Goal: Task Accomplishment & Management: Use online tool/utility

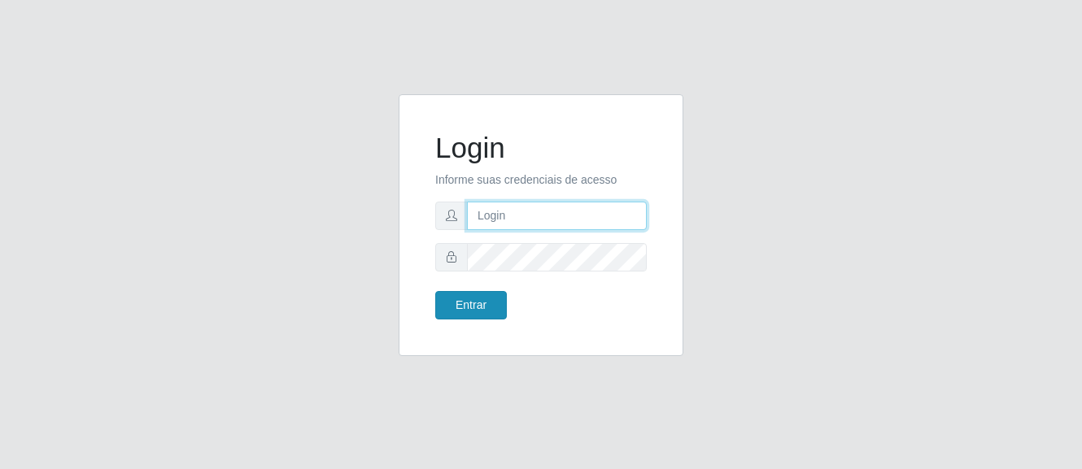
type input "[PERSON_NAME]"
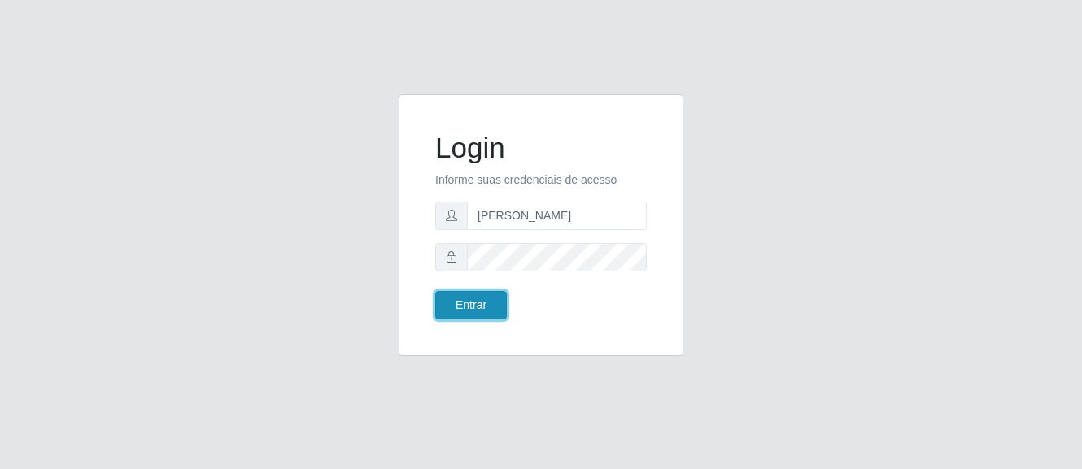
click at [482, 302] on button "Entrar" at bounding box center [471, 305] width 72 height 28
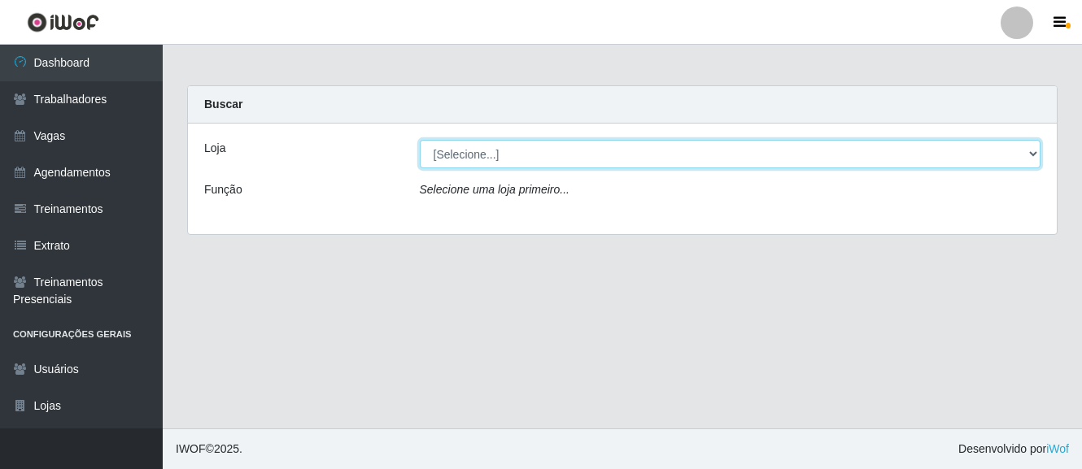
click at [592, 156] on select "[Selecione...] O Cestão - [GEOGRAPHIC_DATA]" at bounding box center [731, 154] width 622 height 28
select select "238"
click at [420, 140] on select "[Selecione...] O Cestão - [GEOGRAPHIC_DATA]" at bounding box center [731, 154] width 622 height 28
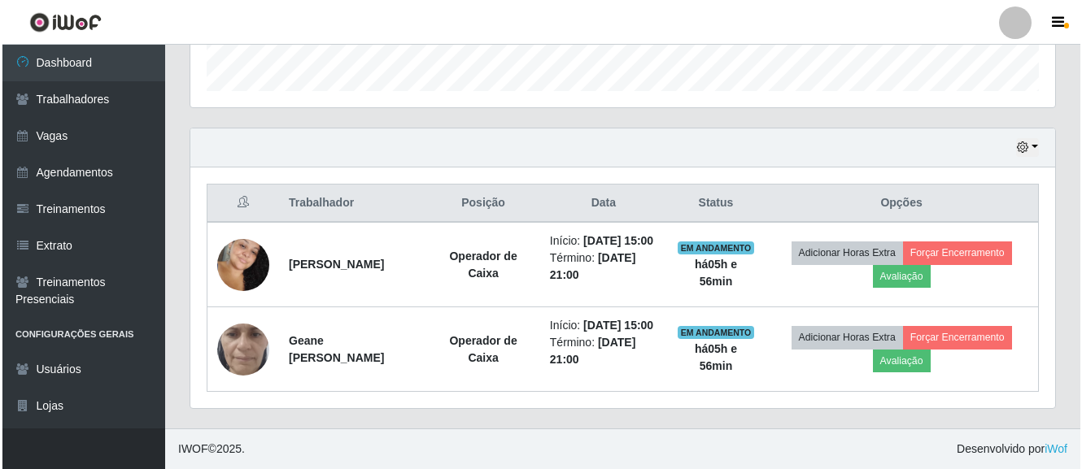
scroll to position [525, 0]
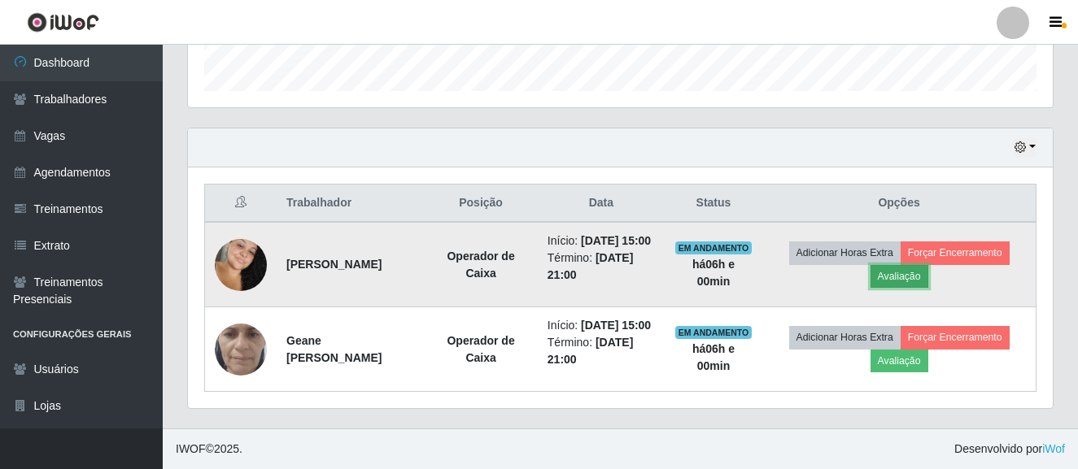
click at [889, 265] on button "Avaliação" at bounding box center [899, 276] width 58 height 23
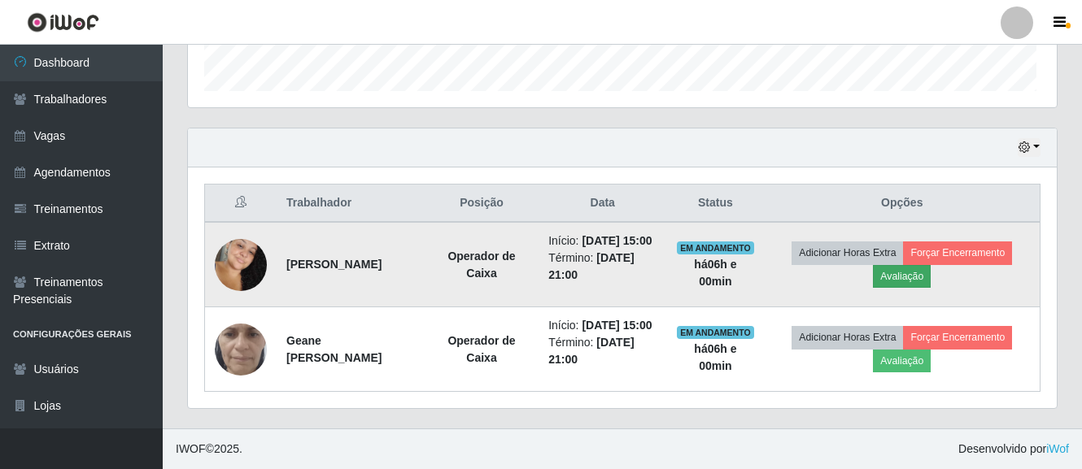
scroll to position [338, 857]
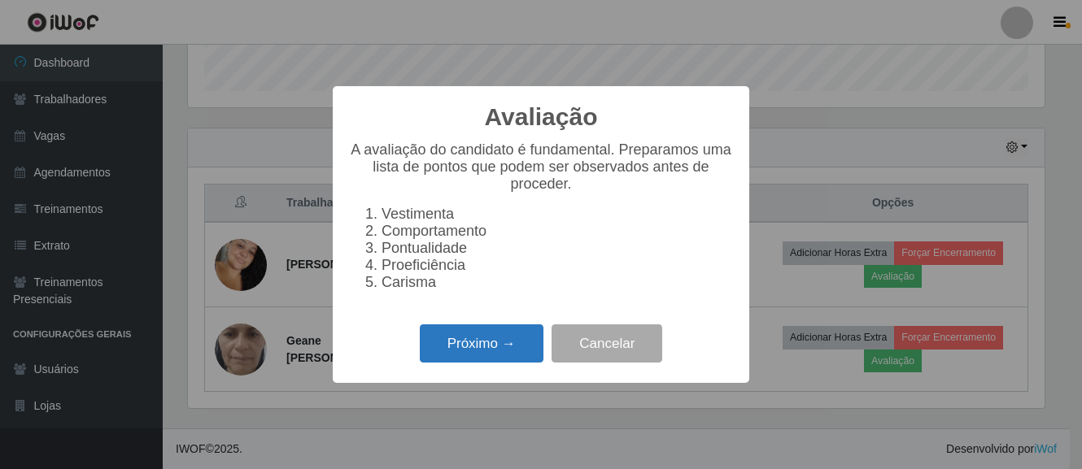
click at [474, 347] on button "Próximo →" at bounding box center [482, 344] width 124 height 38
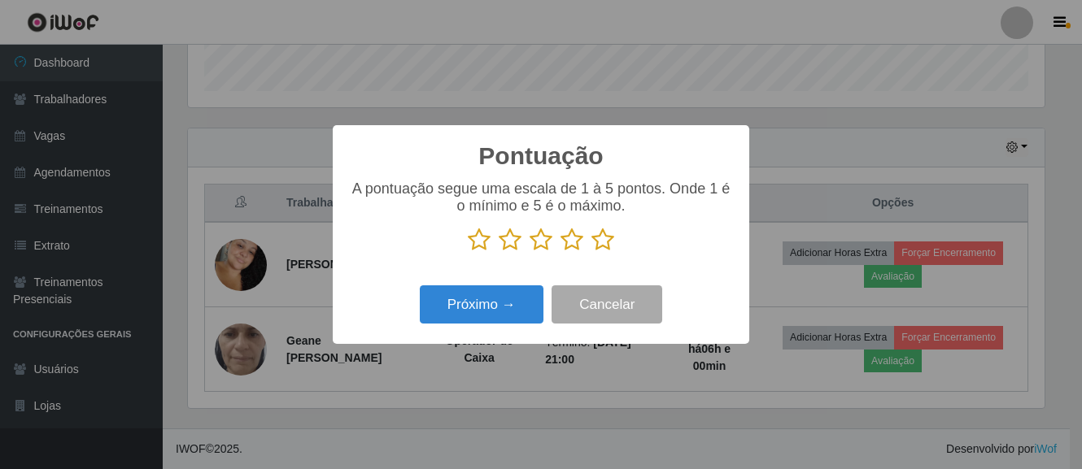
click at [607, 242] on icon at bounding box center [602, 240] width 23 height 24
click at [591, 252] on input "radio" at bounding box center [591, 252] width 0 height 0
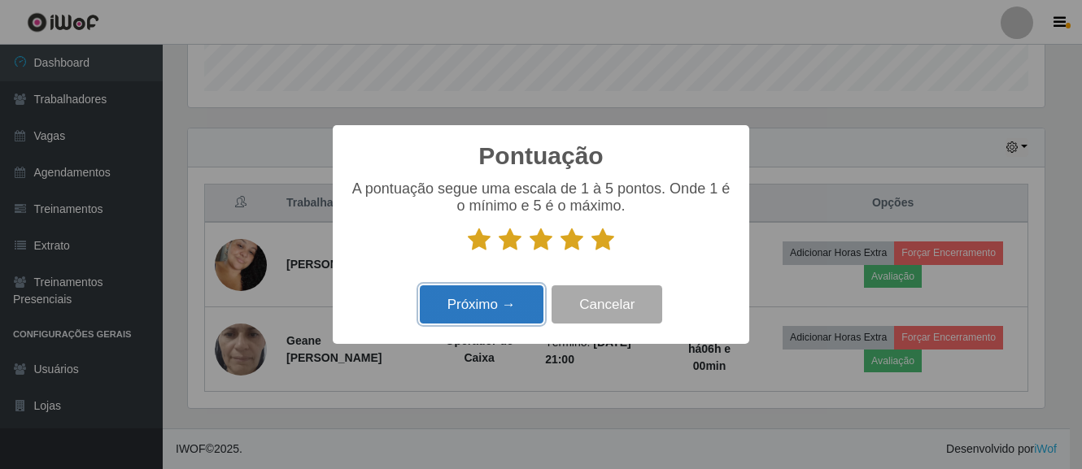
click at [504, 306] on button "Próximo →" at bounding box center [482, 305] width 124 height 38
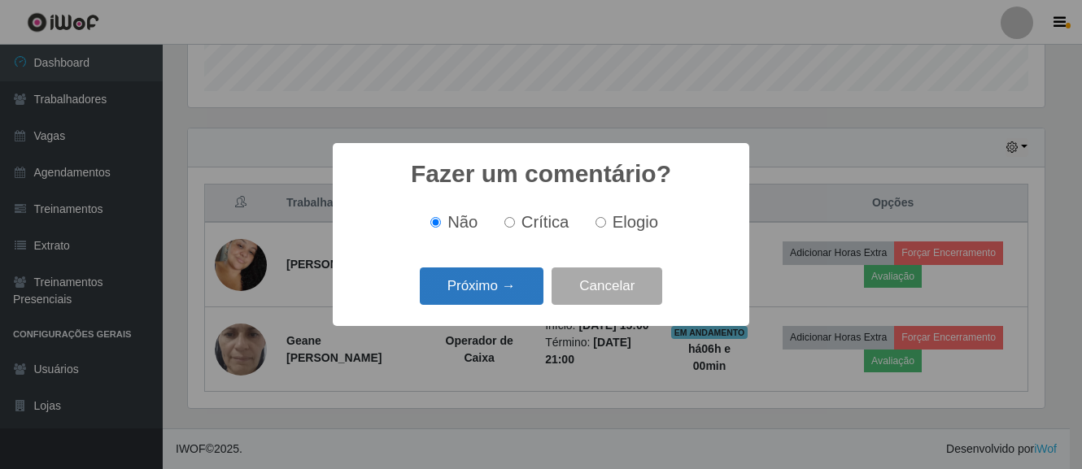
click at [489, 287] on button "Próximo →" at bounding box center [482, 287] width 124 height 38
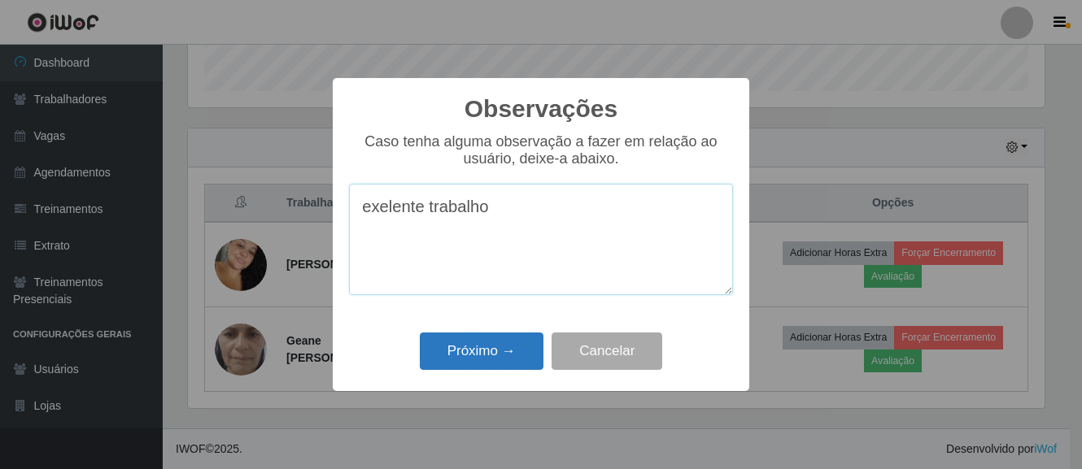
type textarea "exelente trabalho"
click at [522, 347] on button "Próximo →" at bounding box center [482, 352] width 124 height 38
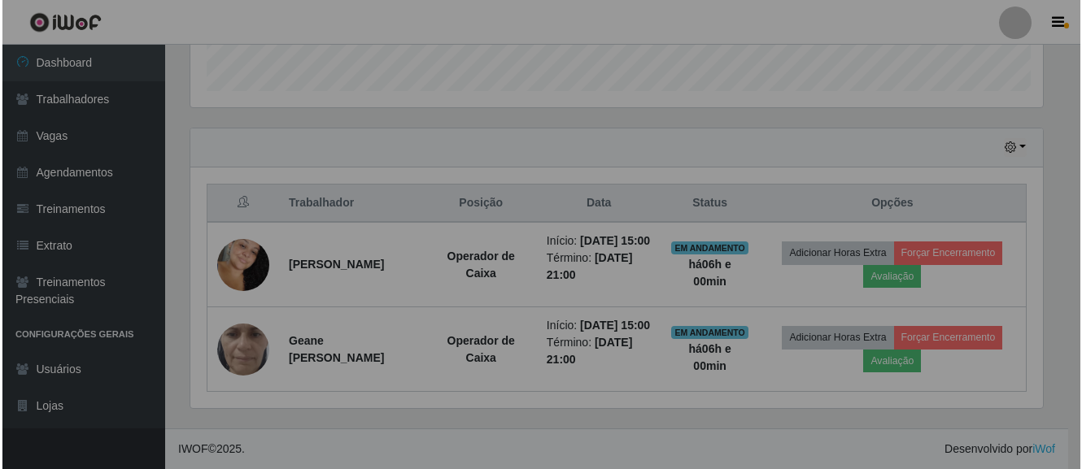
scroll to position [338, 865]
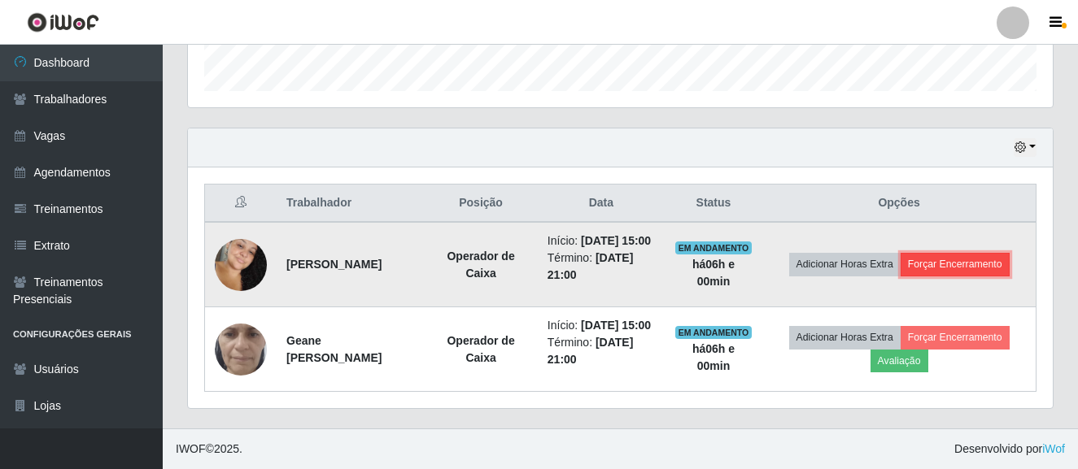
click at [922, 253] on button "Forçar Encerramento" at bounding box center [955, 264] width 109 height 23
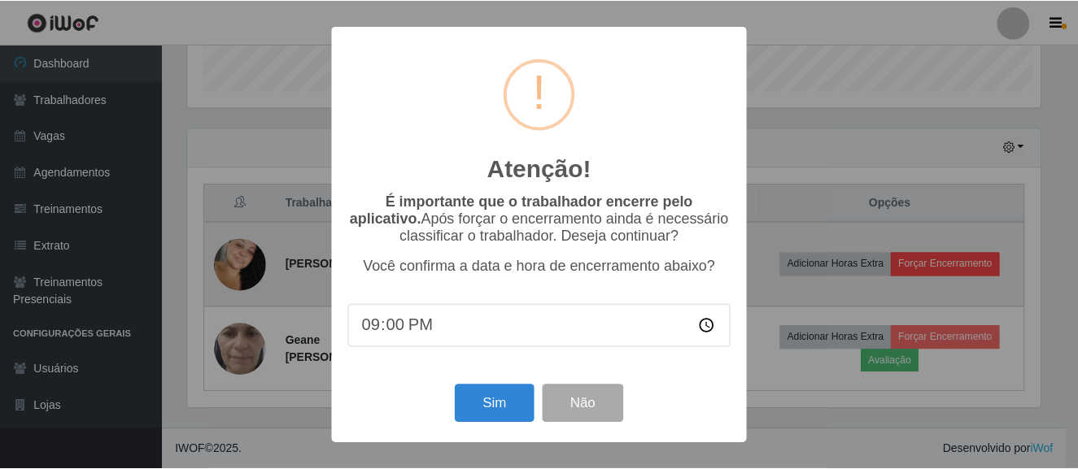
scroll to position [338, 857]
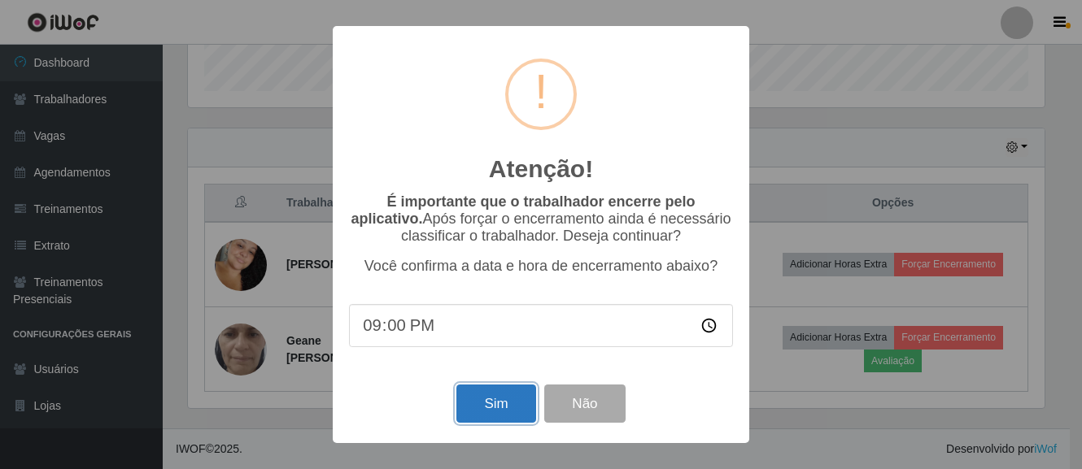
click at [523, 407] on button "Sim" at bounding box center [495, 404] width 79 height 38
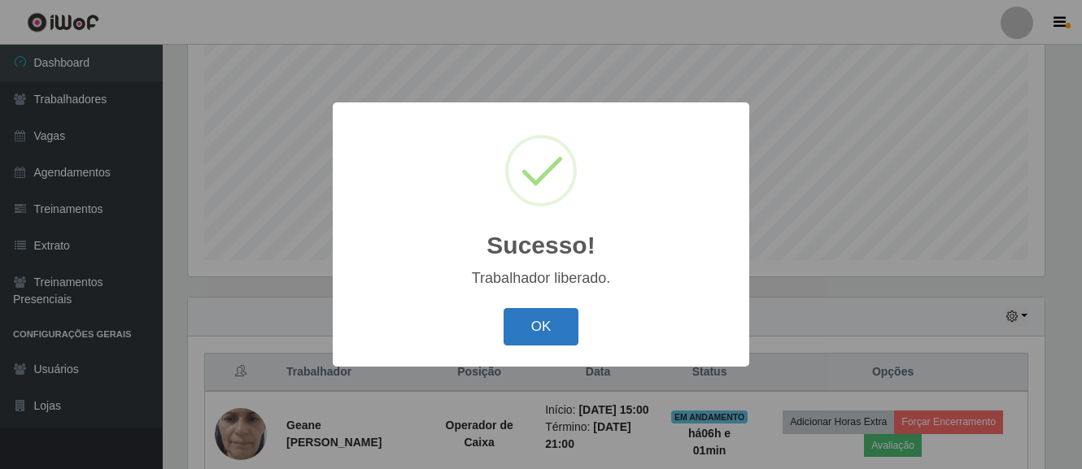
click at [546, 325] on button "OK" at bounding box center [542, 327] width 76 height 38
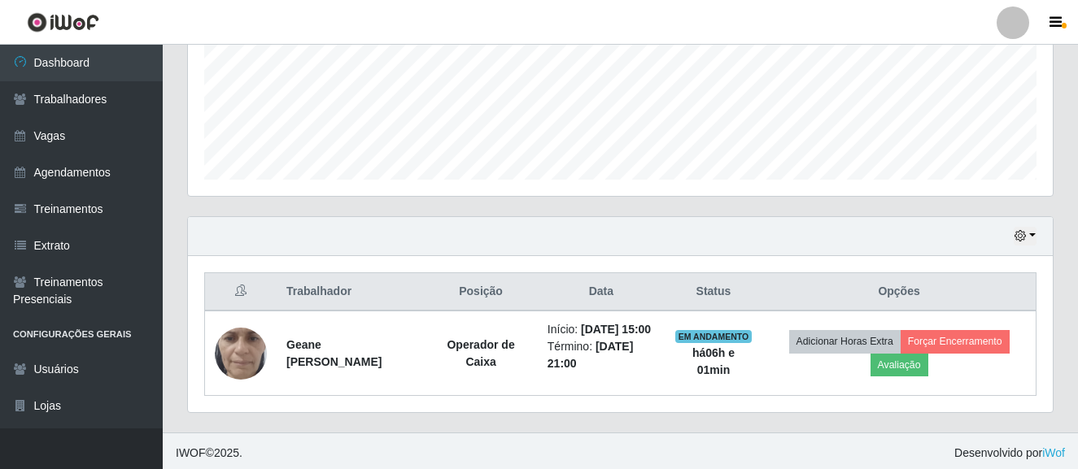
scroll to position [403, 0]
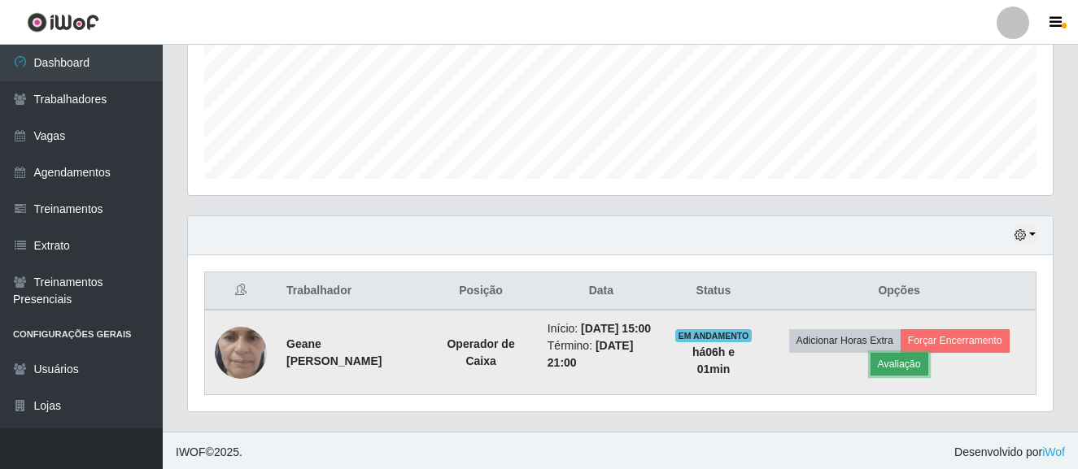
click at [902, 370] on button "Avaliação" at bounding box center [899, 364] width 58 height 23
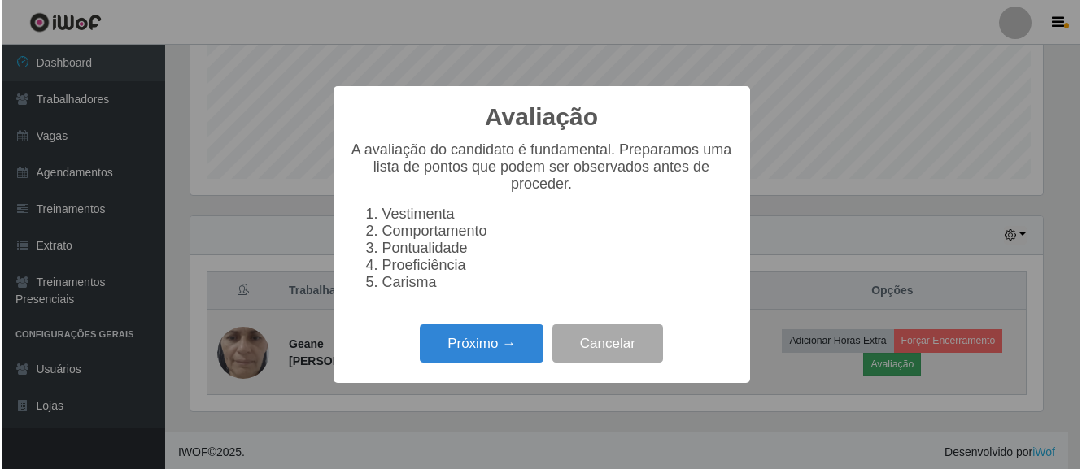
scroll to position [338, 857]
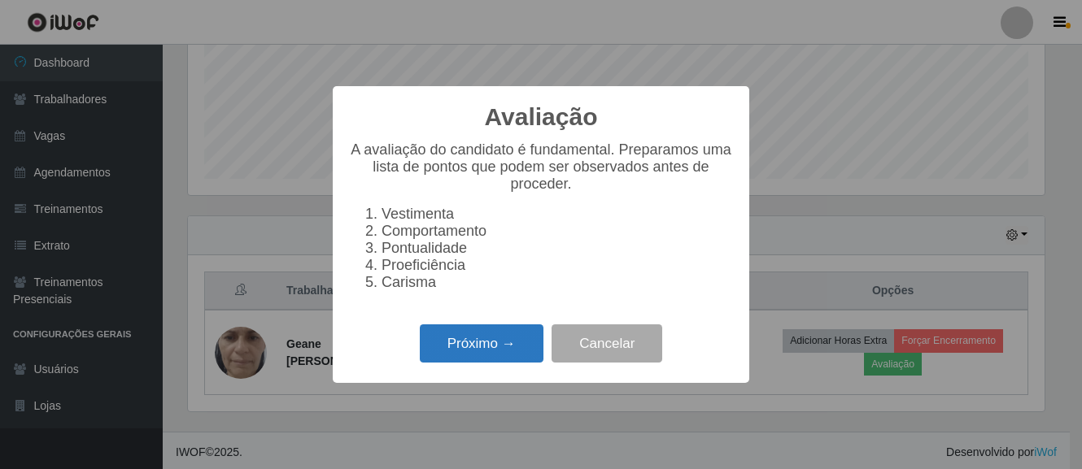
click at [499, 346] on button "Próximo →" at bounding box center [482, 344] width 124 height 38
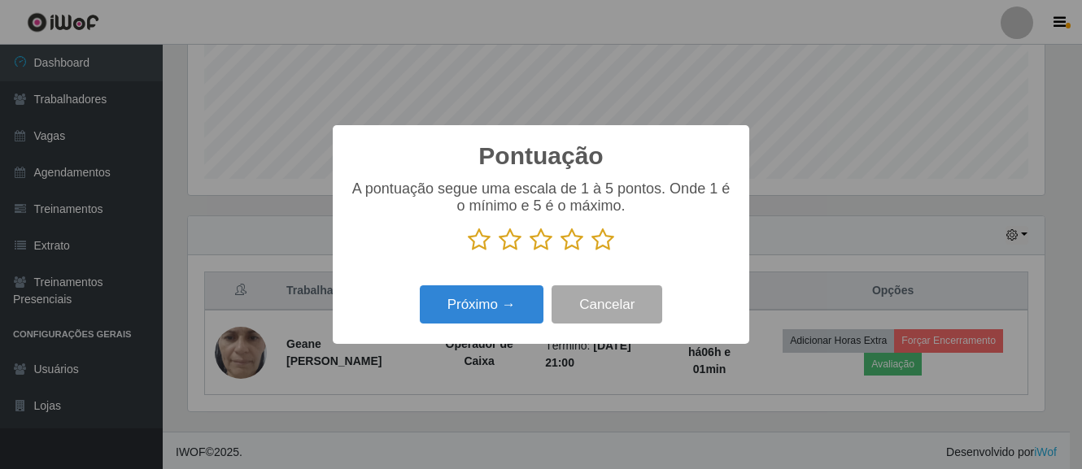
scroll to position [813183, 812664]
click at [608, 243] on icon at bounding box center [602, 240] width 23 height 24
click at [591, 252] on input "radio" at bounding box center [591, 252] width 0 height 0
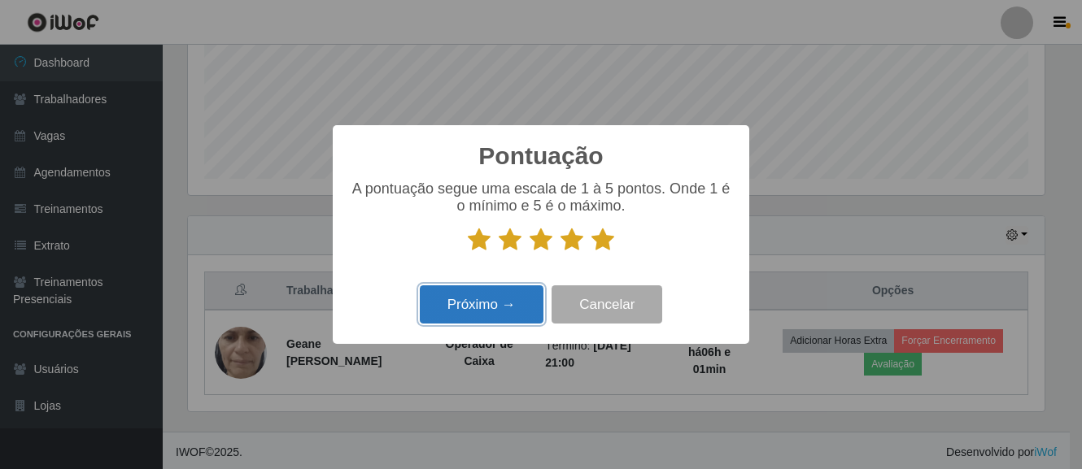
click at [526, 308] on button "Próximo →" at bounding box center [482, 305] width 124 height 38
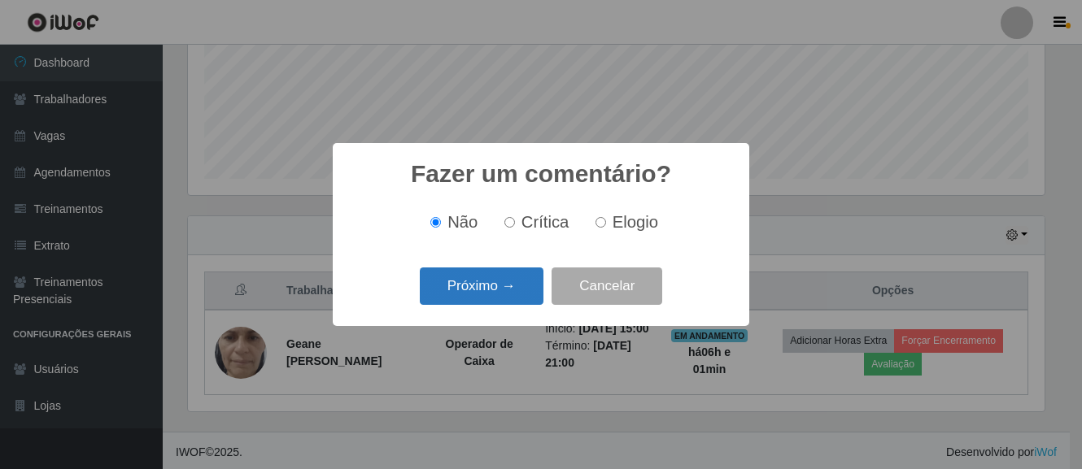
click at [506, 275] on button "Próximo →" at bounding box center [482, 287] width 124 height 38
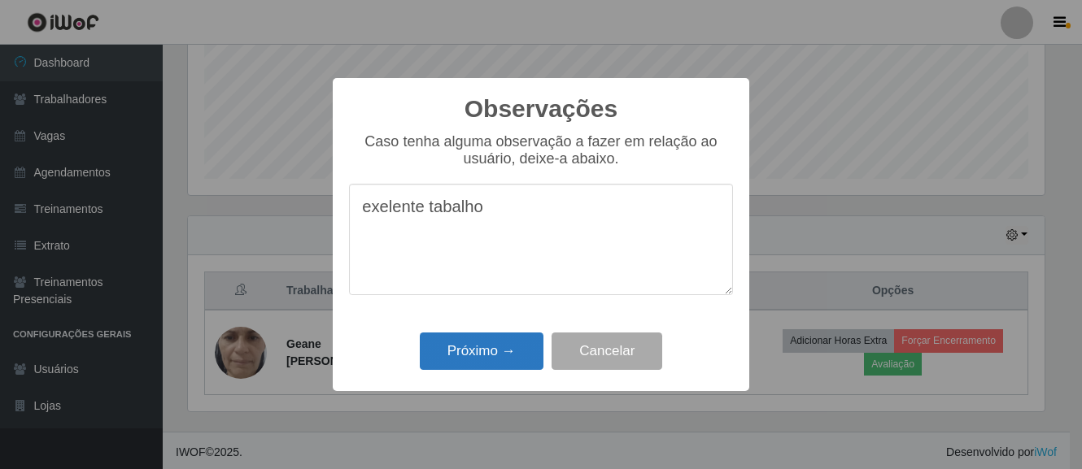
type textarea "exelente tabalho"
click at [480, 360] on button "Próximo →" at bounding box center [482, 352] width 124 height 38
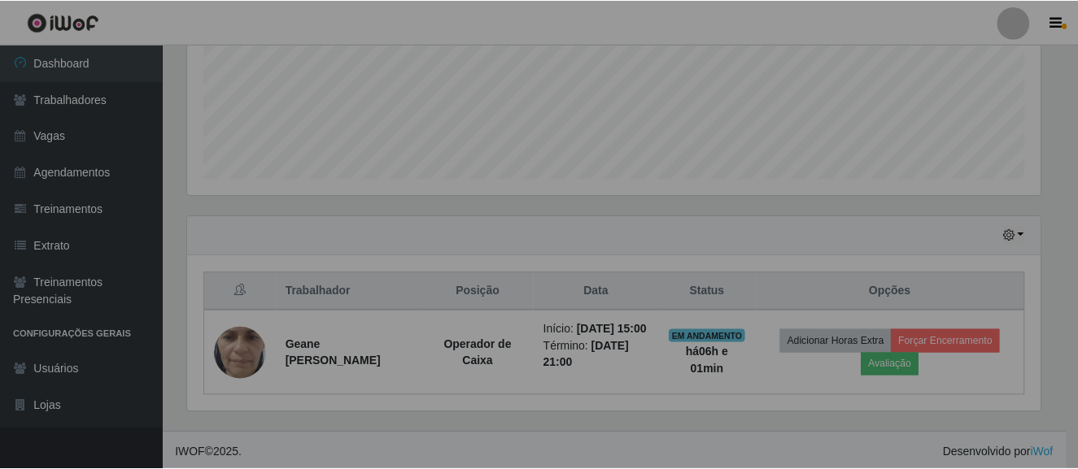
scroll to position [338, 865]
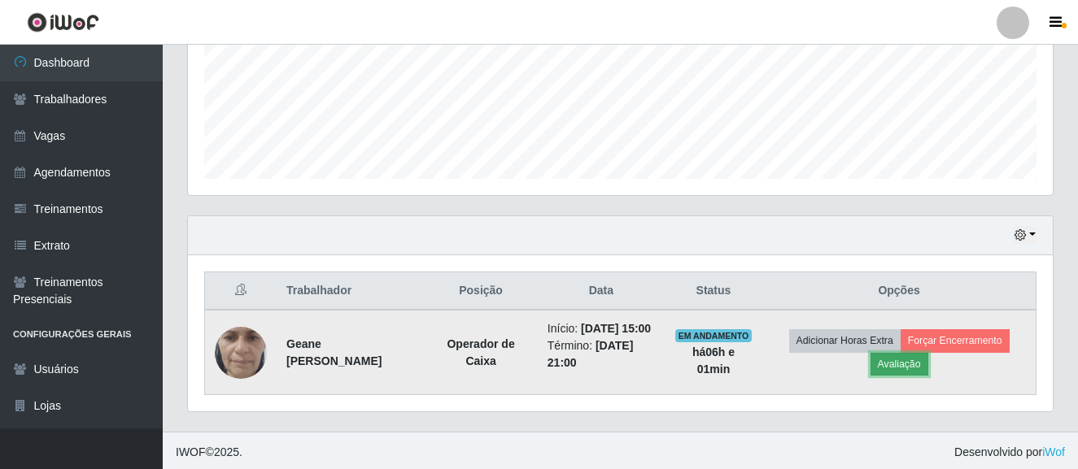
click at [896, 365] on button "Avaliação" at bounding box center [899, 364] width 58 height 23
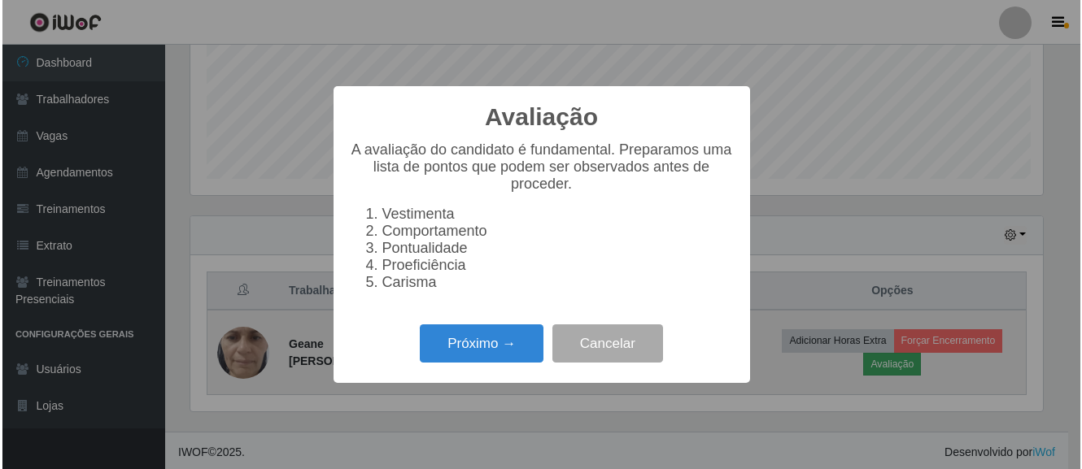
scroll to position [338, 857]
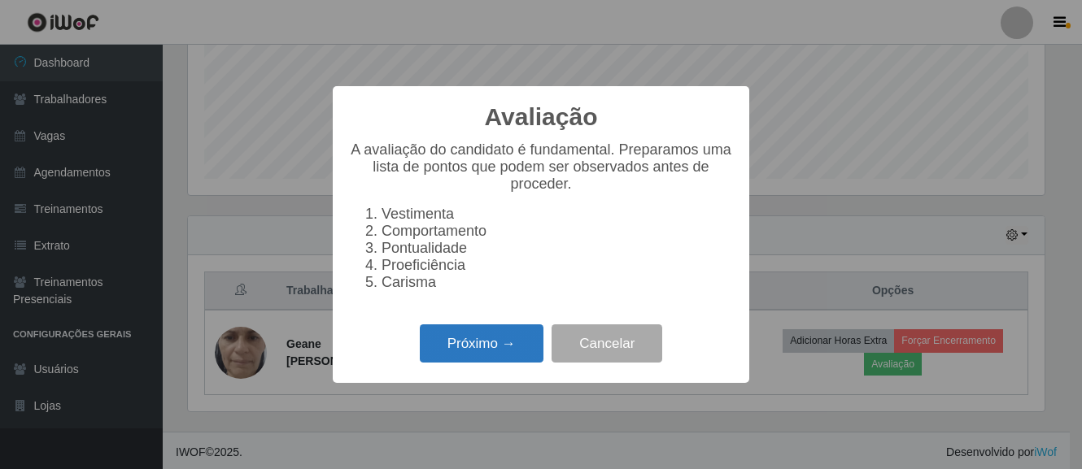
click at [470, 339] on button "Próximo →" at bounding box center [482, 344] width 124 height 38
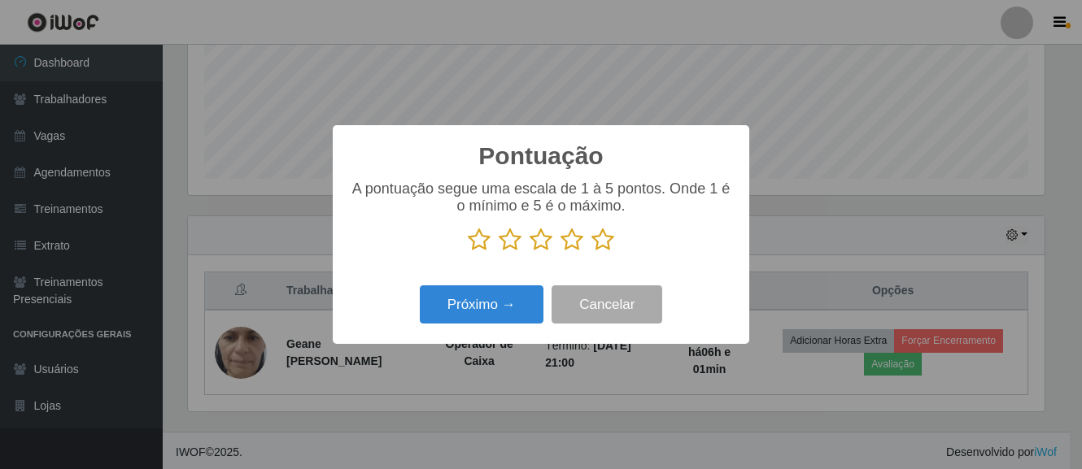
click at [609, 241] on icon at bounding box center [602, 240] width 23 height 24
click at [591, 252] on input "radio" at bounding box center [591, 252] width 0 height 0
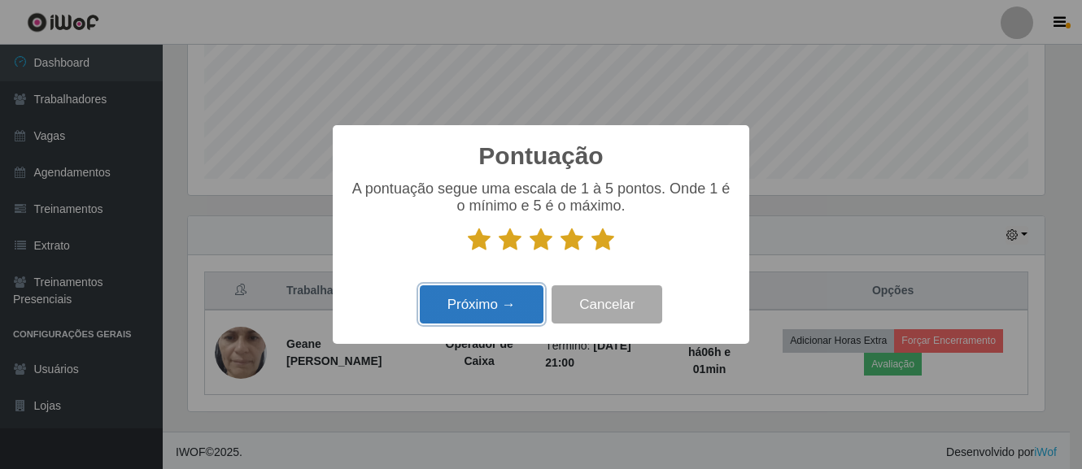
click at [515, 305] on button "Próximo →" at bounding box center [482, 305] width 124 height 38
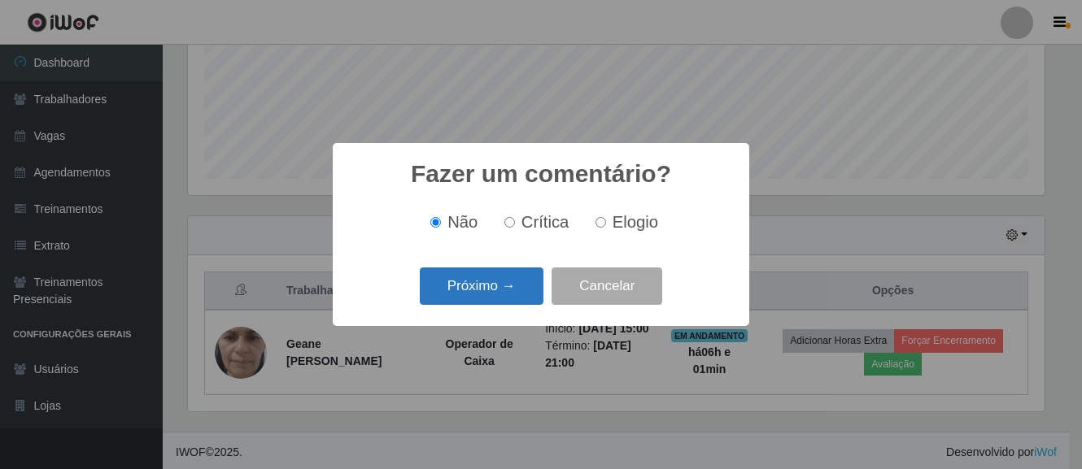
click at [505, 280] on button "Próximo →" at bounding box center [482, 287] width 124 height 38
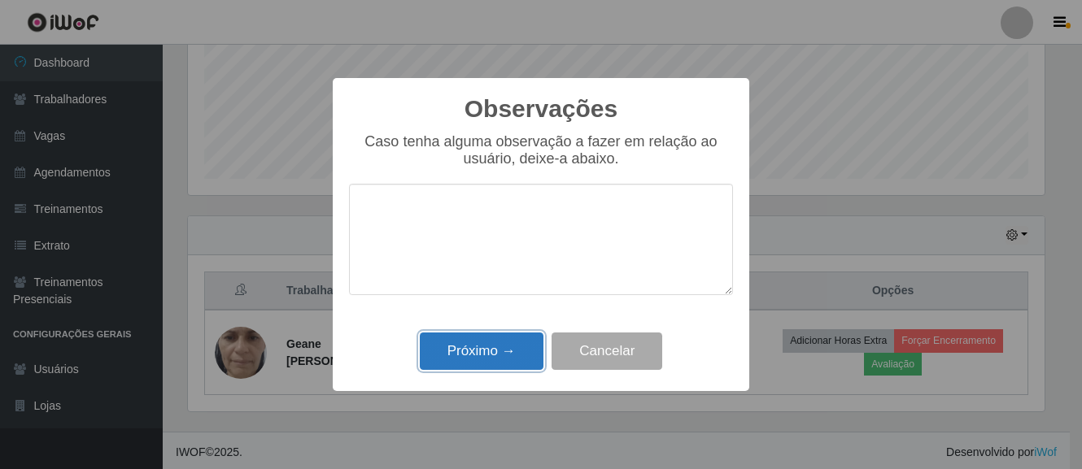
click at [495, 345] on button "Próximo →" at bounding box center [482, 352] width 124 height 38
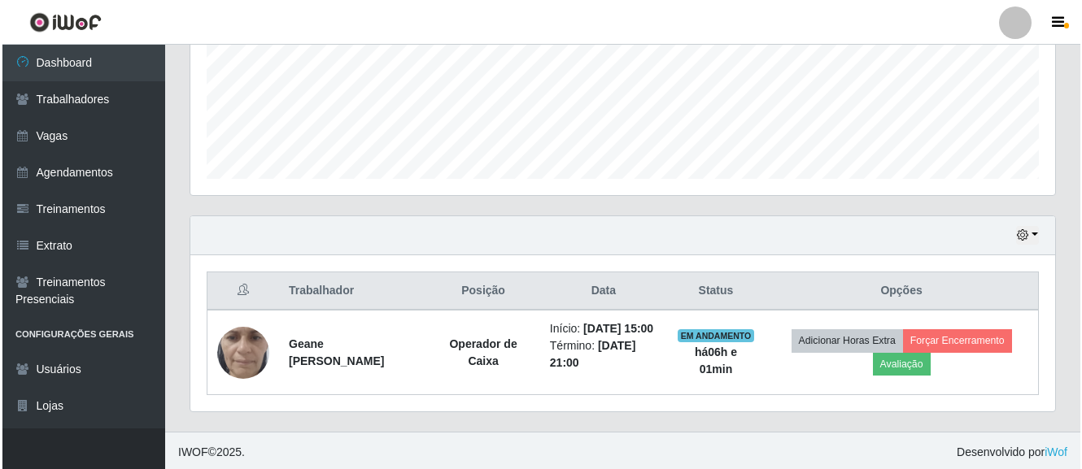
scroll to position [338, 865]
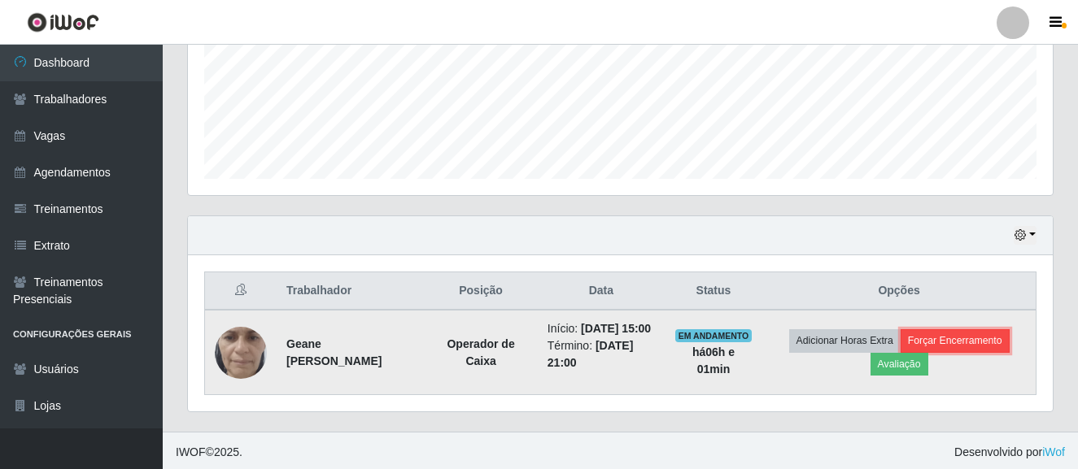
click at [949, 341] on button "Forçar Encerramento" at bounding box center [955, 340] width 109 height 23
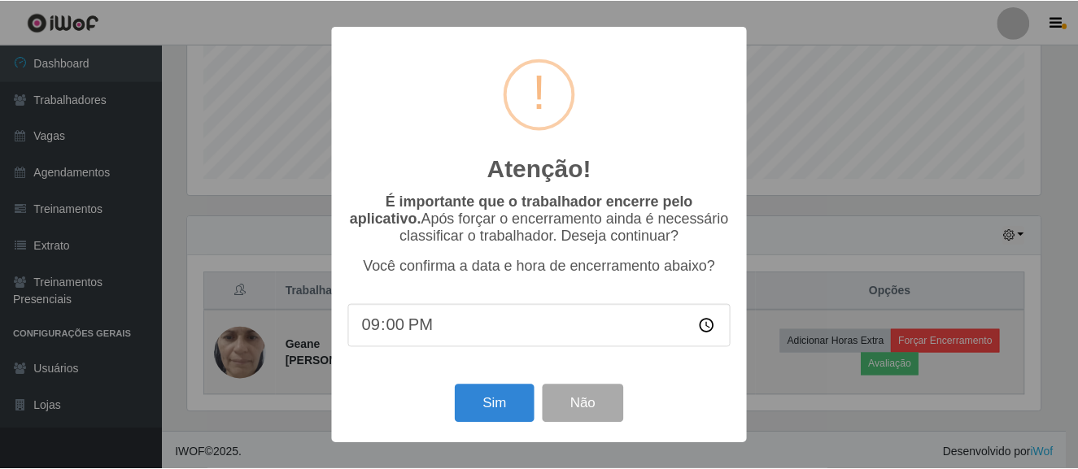
scroll to position [338, 857]
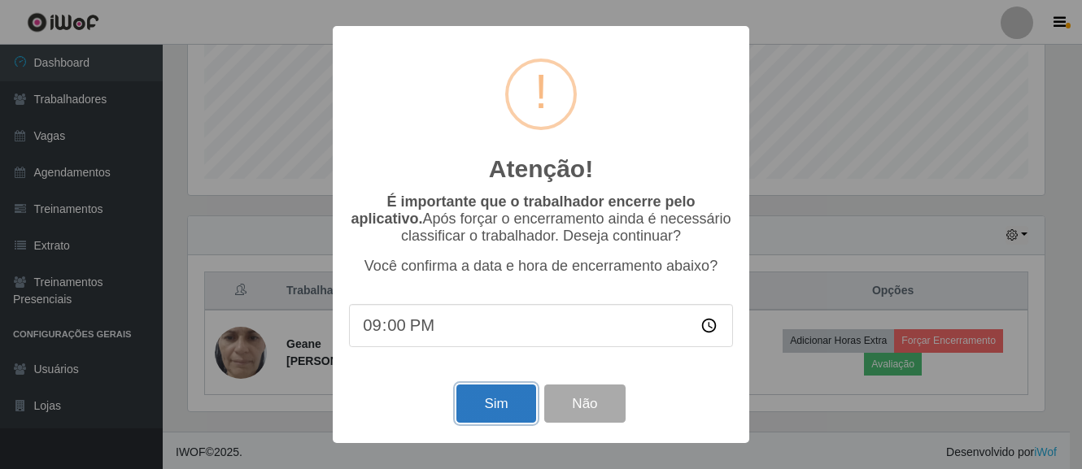
click at [492, 409] on button "Sim" at bounding box center [495, 404] width 79 height 38
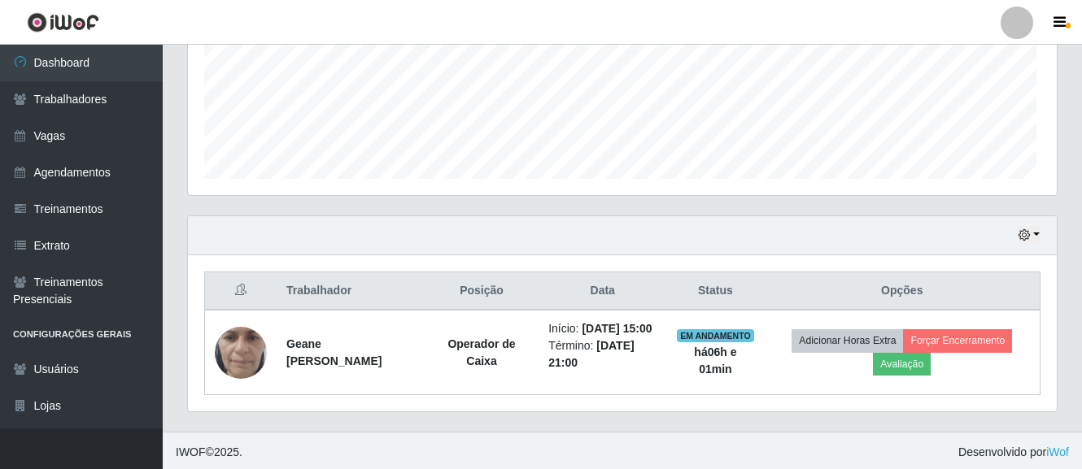
scroll to position [338, 865]
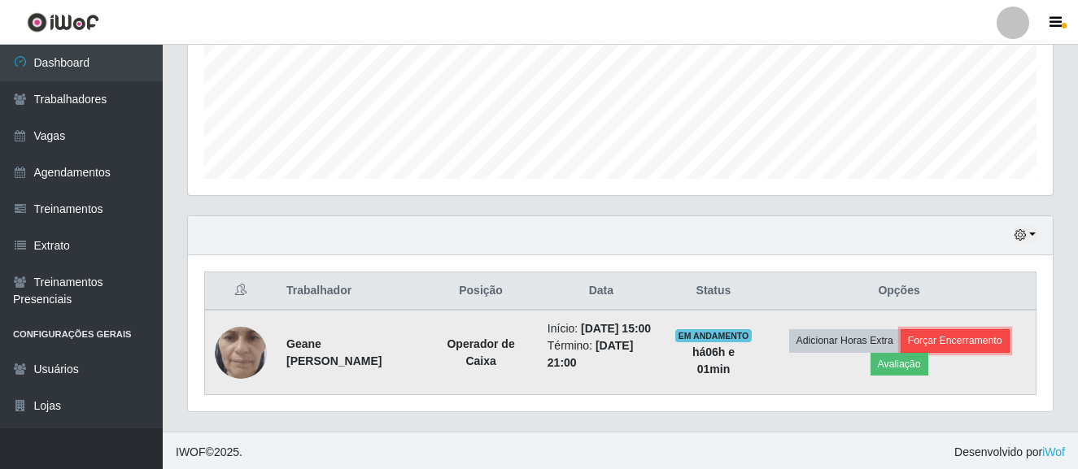
click at [962, 337] on button "Forçar Encerramento" at bounding box center [955, 340] width 109 height 23
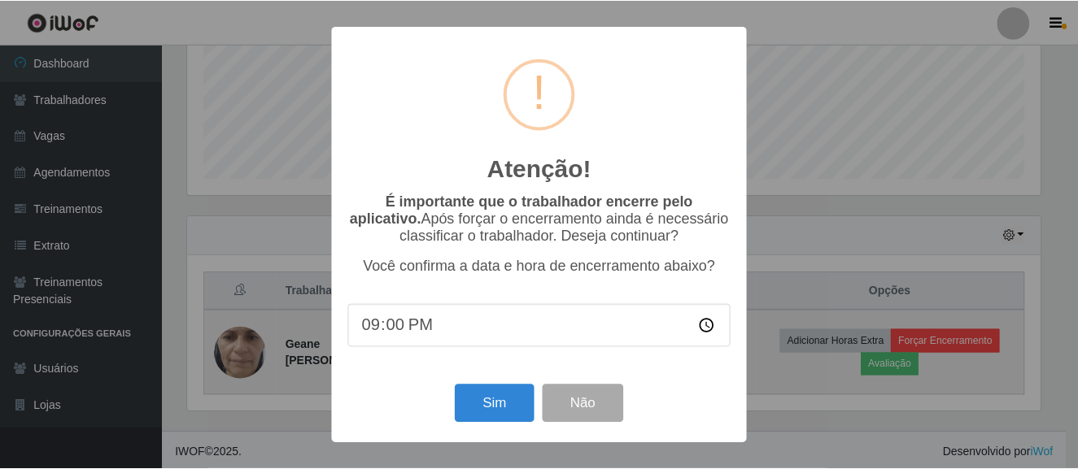
scroll to position [338, 857]
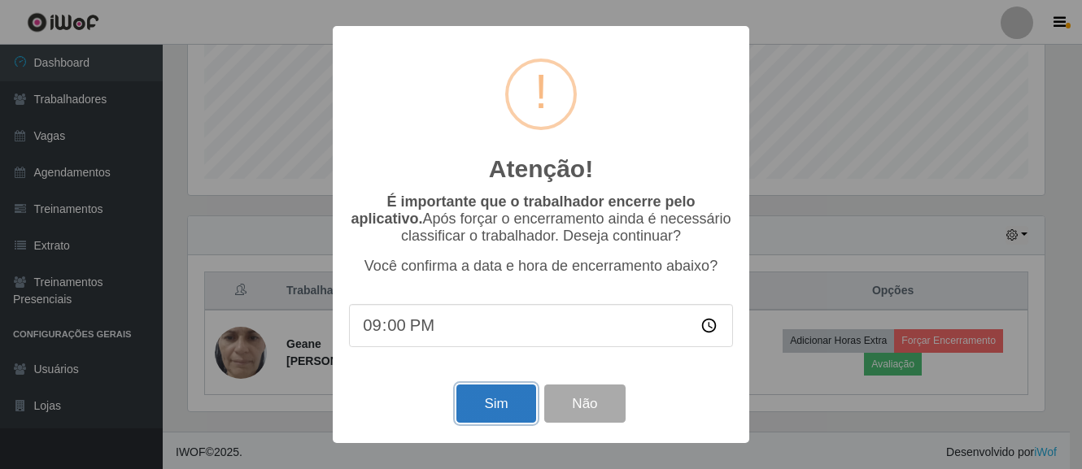
click at [491, 403] on button "Sim" at bounding box center [495, 404] width 79 height 38
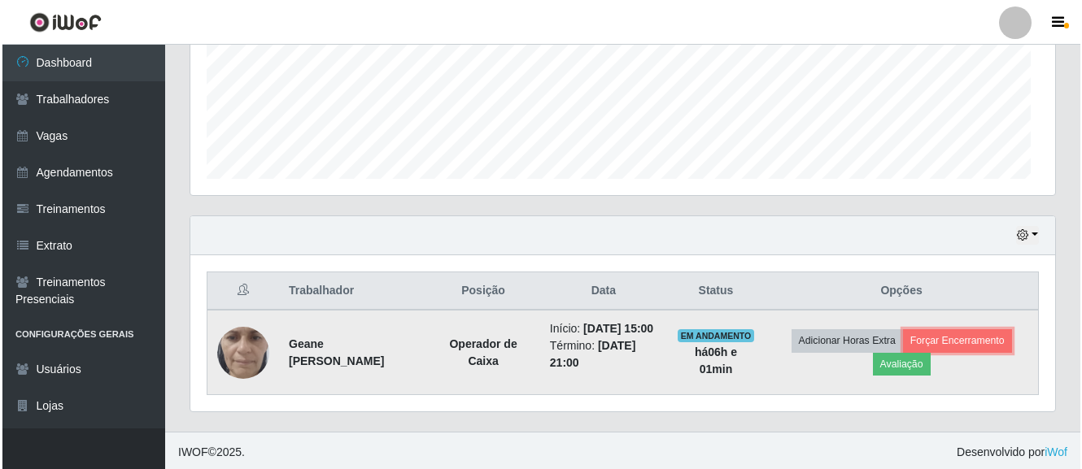
scroll to position [338, 865]
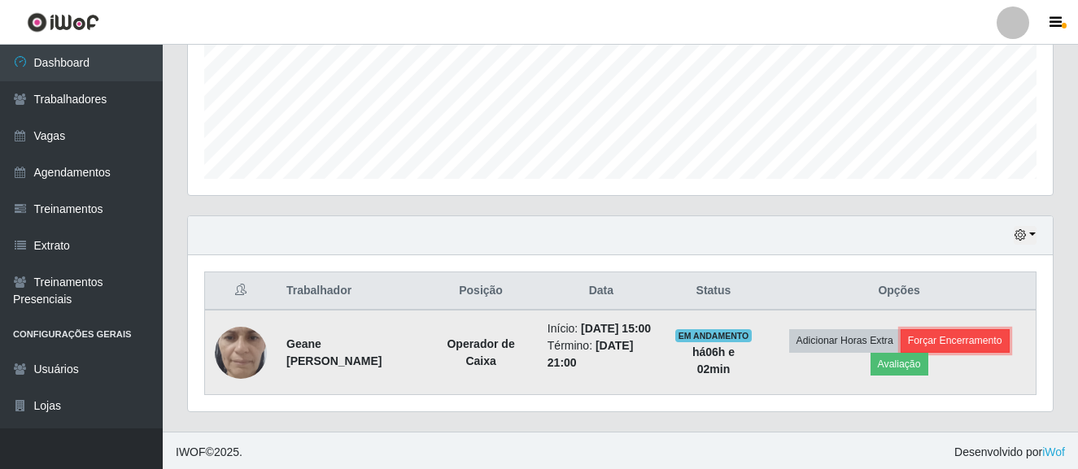
click at [952, 338] on button "Forçar Encerramento" at bounding box center [955, 340] width 109 height 23
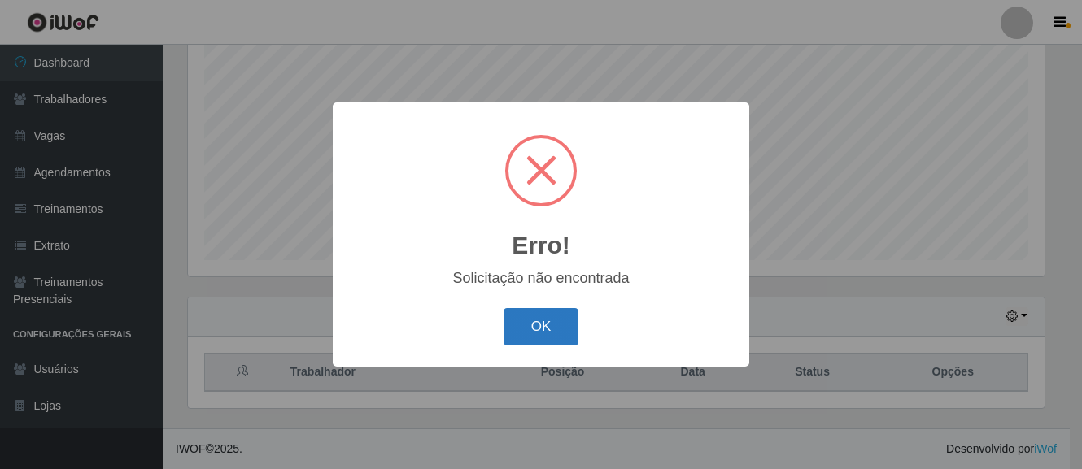
click at [539, 330] on button "OK" at bounding box center [542, 327] width 76 height 38
